Goal: Information Seeking & Learning: Learn about a topic

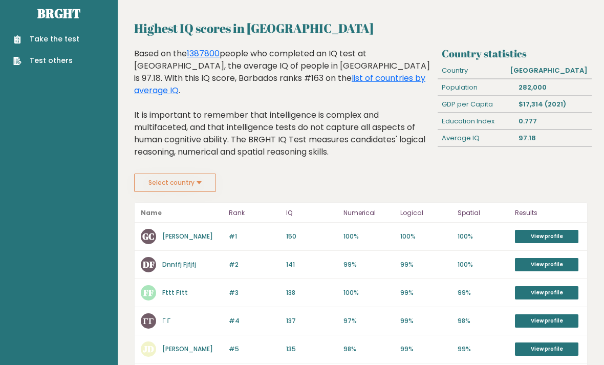
scroll to position [12, 0]
click at [187, 174] on button "Select country" at bounding box center [175, 183] width 82 height 18
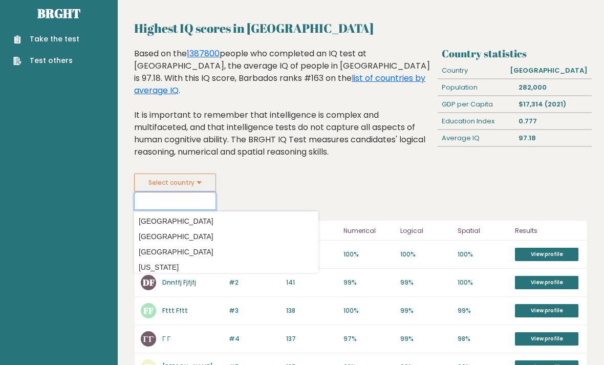
scroll to position [13, 0]
click at [364, 335] on p "97%" at bounding box center [369, 339] width 51 height 9
click at [317, 335] on p "137" at bounding box center [311, 339] width 51 height 9
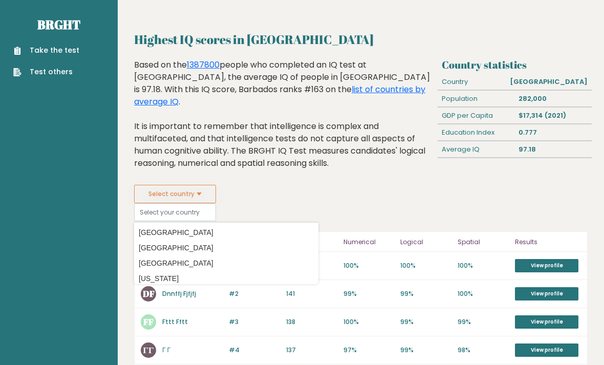
scroll to position [0, 0]
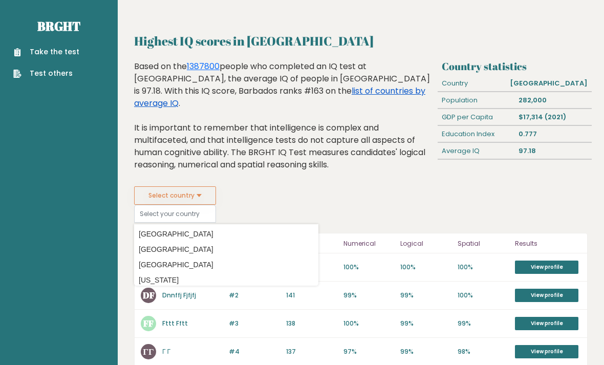
click at [300, 96] on link "list of countries by average IQ" at bounding box center [279, 97] width 291 height 24
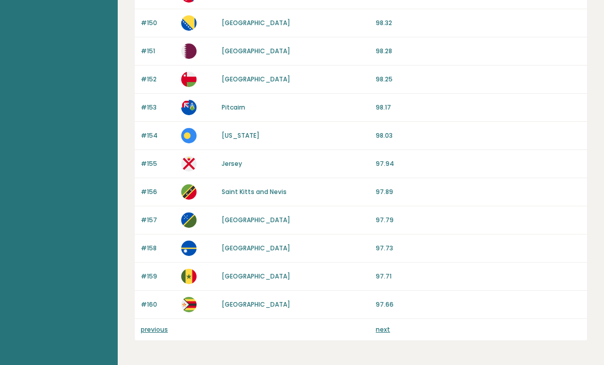
scroll to position [945, 0]
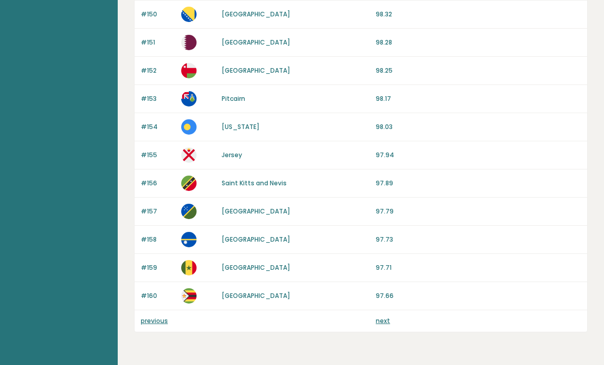
click at [382, 324] on link "next" at bounding box center [383, 321] width 14 height 9
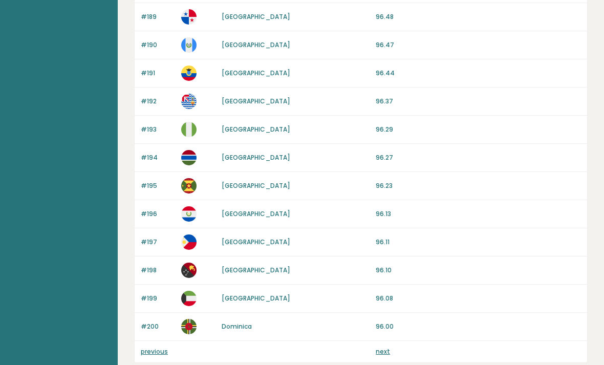
scroll to position [945, 0]
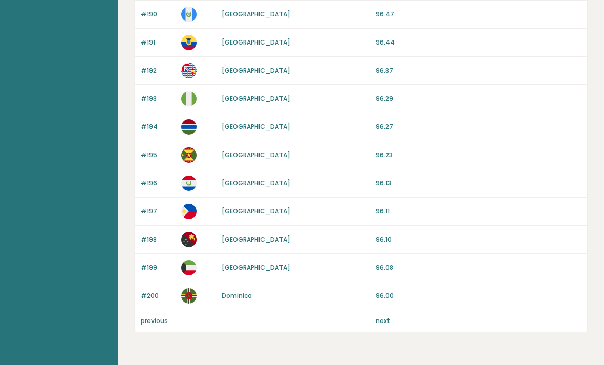
click at [150, 324] on link "previous" at bounding box center [154, 321] width 27 height 9
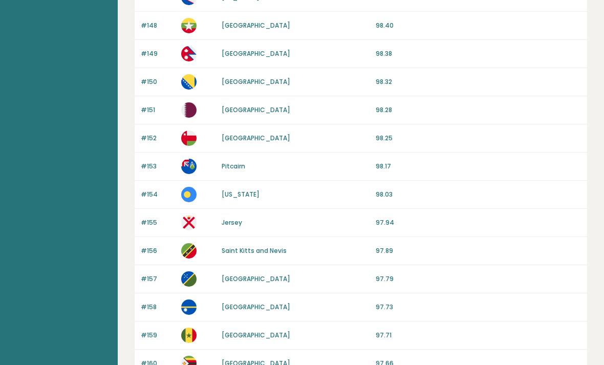
scroll to position [945, 0]
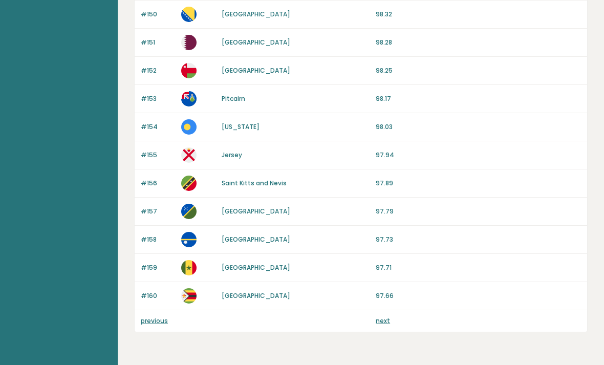
click at [150, 324] on link "previous" at bounding box center [154, 321] width 27 height 9
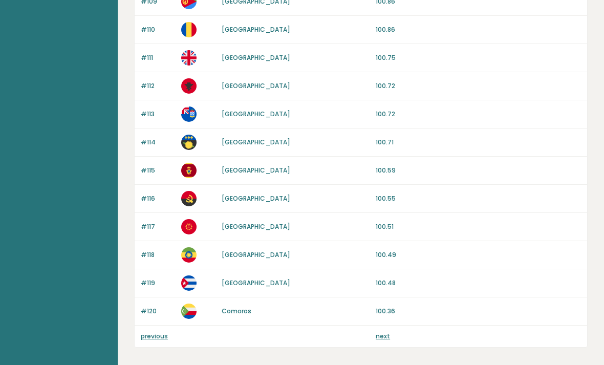
scroll to position [945, 0]
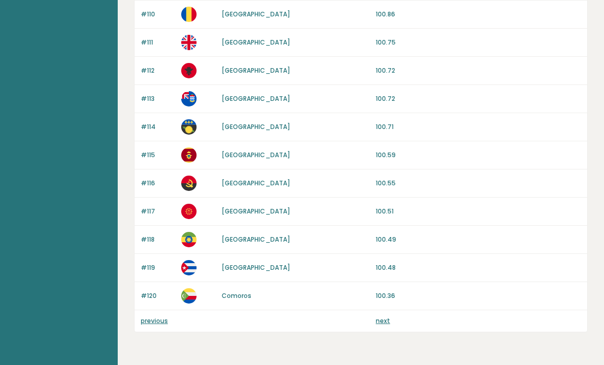
click at [150, 324] on link "previous" at bounding box center [154, 321] width 27 height 9
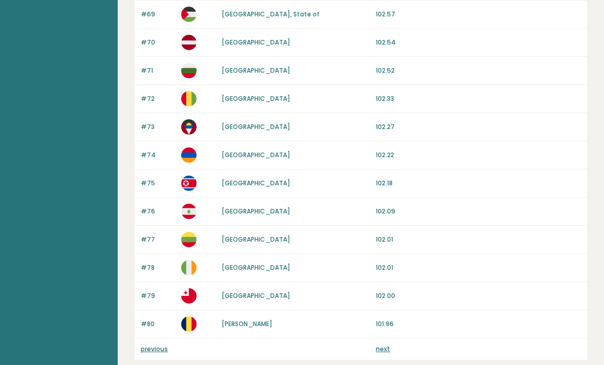
scroll to position [945, 0]
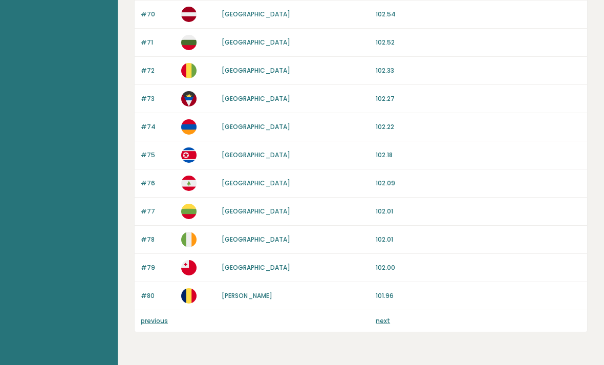
click at [156, 322] on link "previous" at bounding box center [154, 321] width 27 height 9
